Goal: Task Accomplishment & Management: Manage account settings

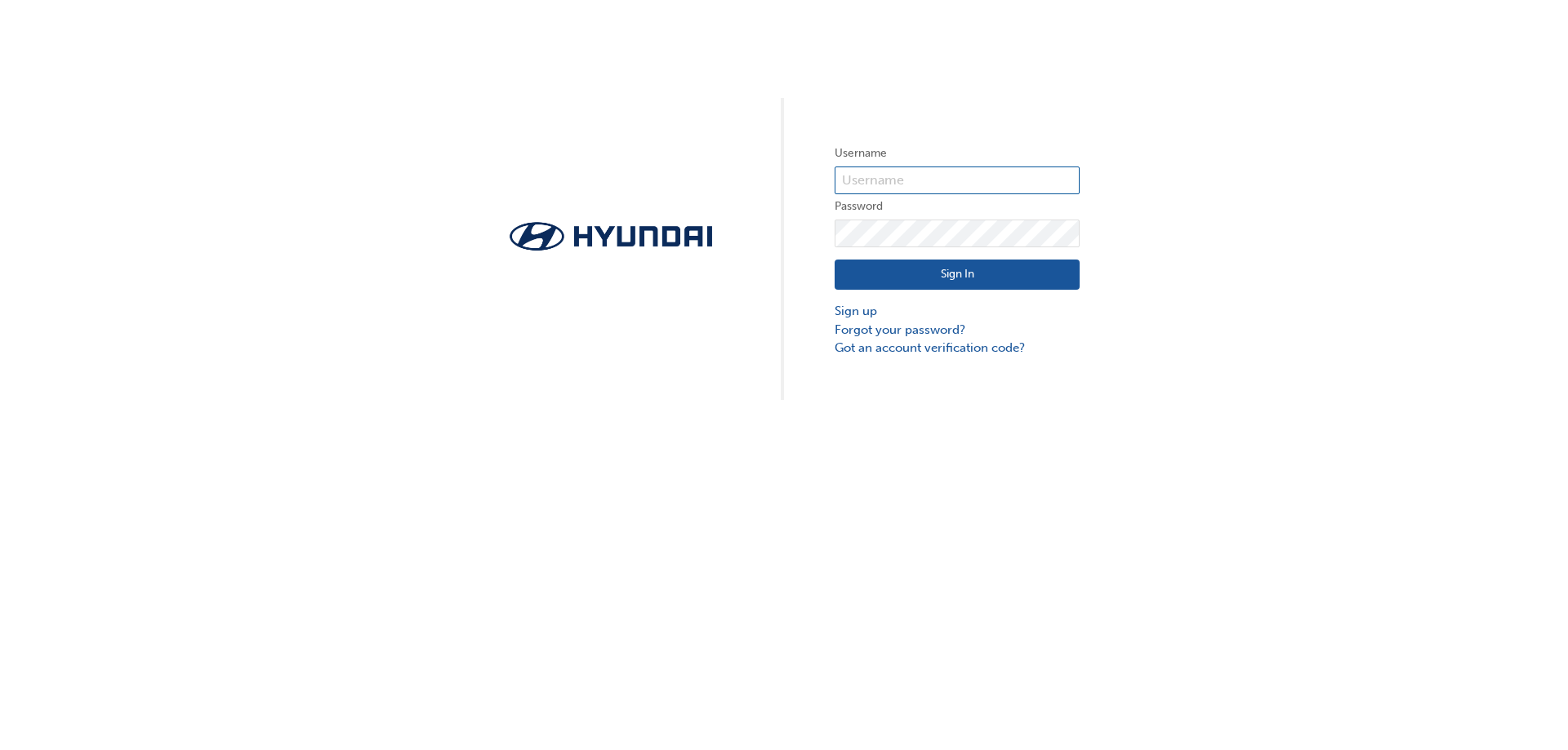
click at [870, 177] on input "text" at bounding box center [957, 180] width 245 height 27
type input "33751"
click at [903, 270] on button "Sign In" at bounding box center [957, 276] width 245 height 31
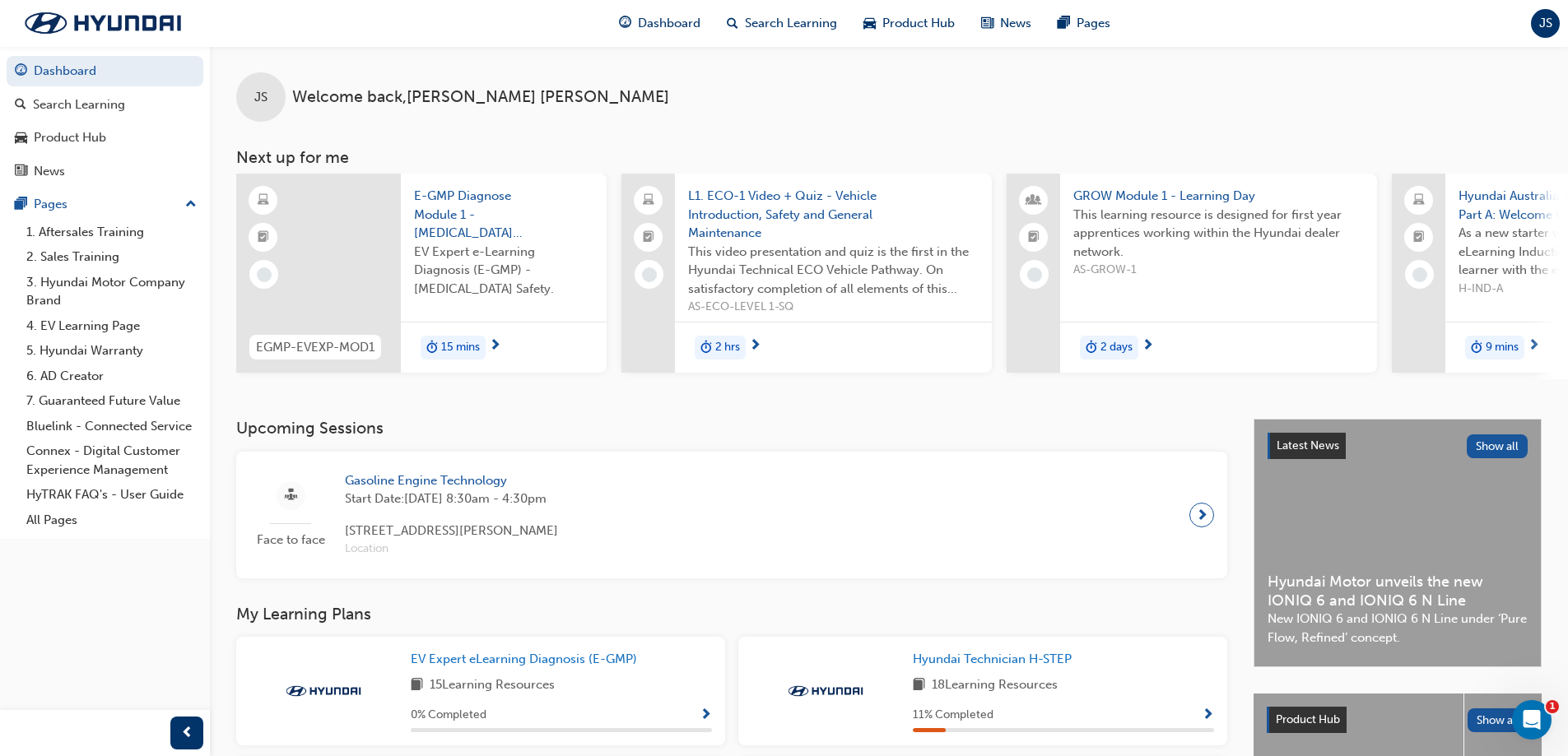
click at [1543, 13] on div "JS" at bounding box center [1544, 23] width 28 height 28
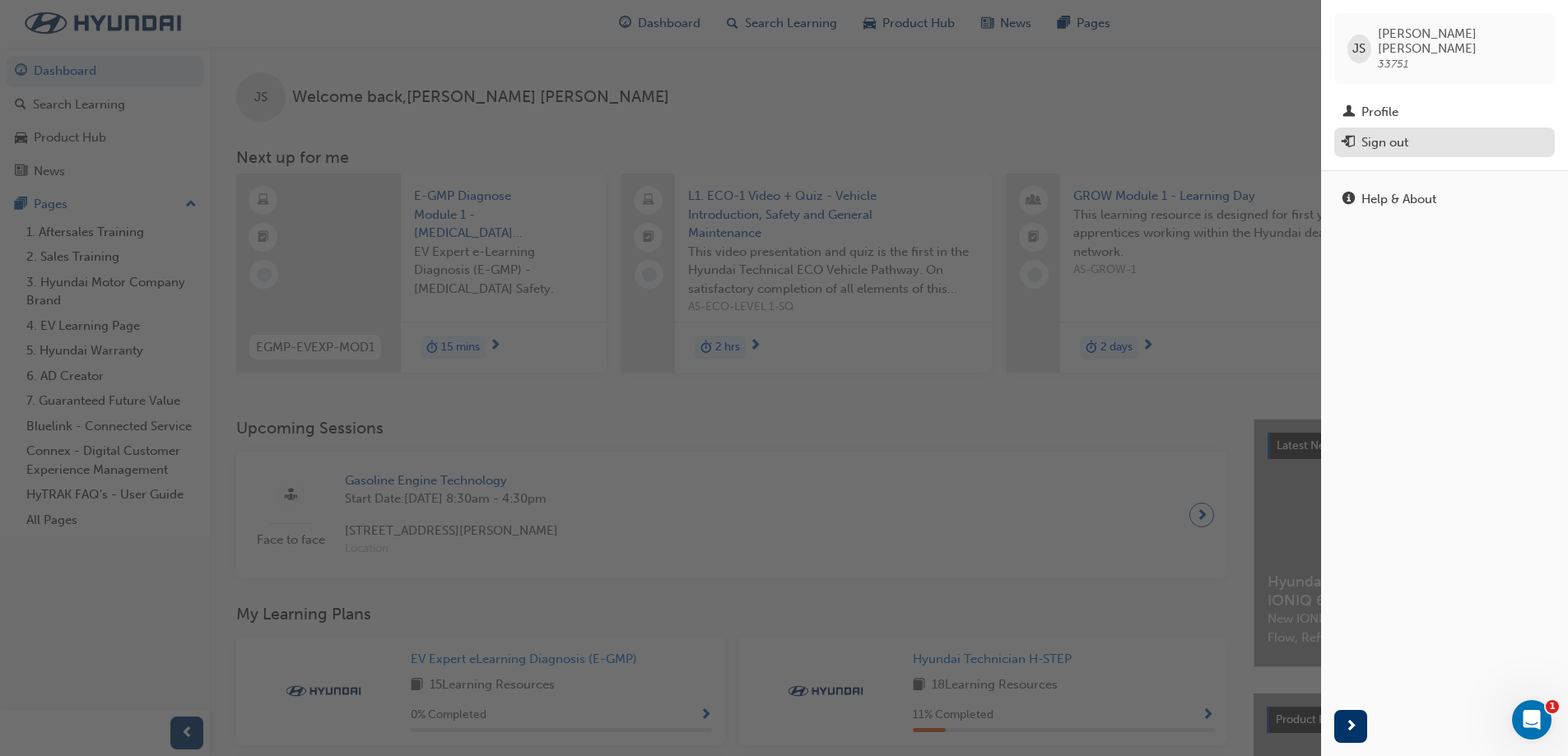
click at [1424, 133] on div "Sign out" at bounding box center [1444, 142] width 204 height 21
